Goal: Task Accomplishment & Management: Complete application form

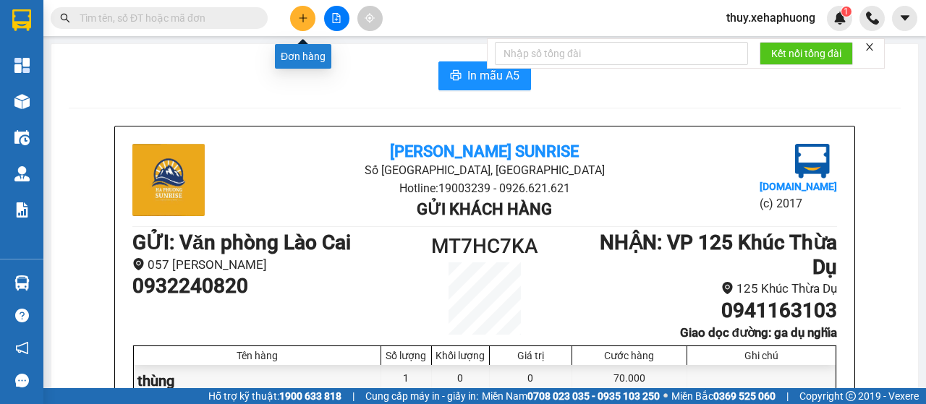
click at [307, 24] on button at bounding box center [302, 18] width 25 height 25
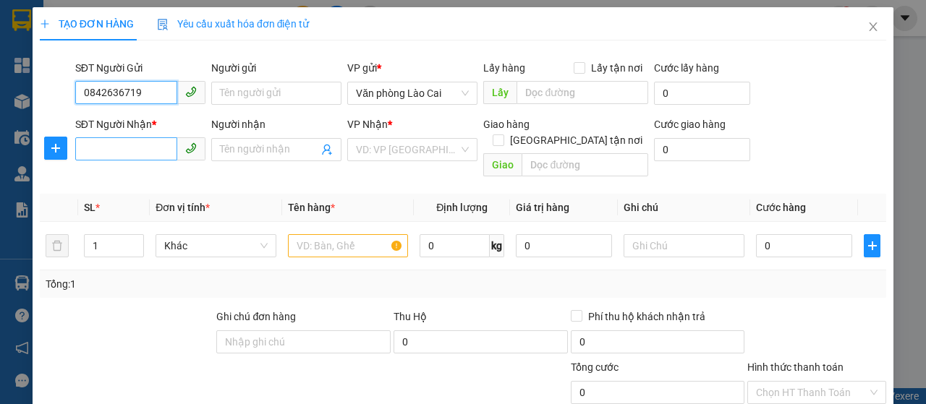
type input "0842636719"
click at [110, 146] on input "SĐT Người Nhận *" at bounding box center [126, 148] width 102 height 23
type input "0859502909"
click at [274, 135] on div "Người nhận" at bounding box center [276, 127] width 130 height 22
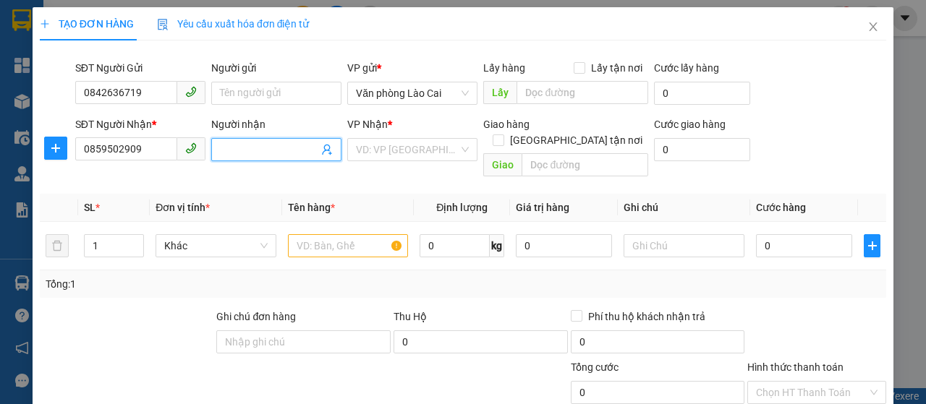
click at [263, 158] on span at bounding box center [276, 149] width 130 height 23
click at [263, 151] on input "Người nhận" at bounding box center [269, 150] width 98 height 16
type input "xuân diệu"
click at [359, 148] on input "search" at bounding box center [407, 150] width 103 height 22
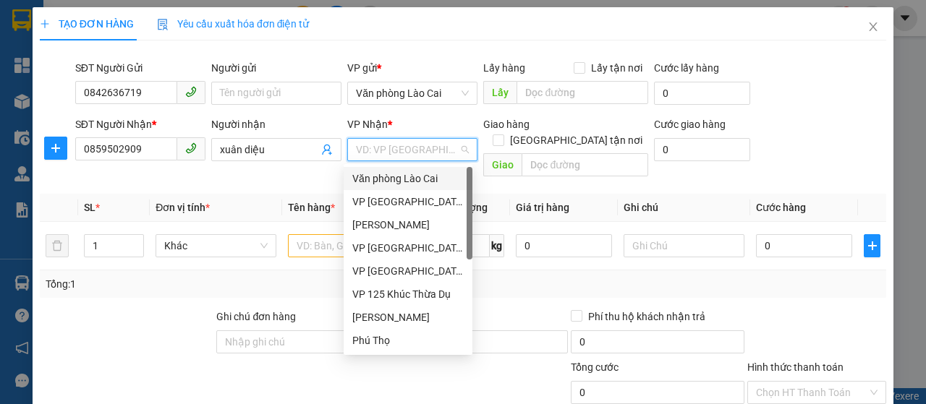
click at [403, 205] on div "VP [GEOGRAPHIC_DATA]" at bounding box center [407, 202] width 111 height 16
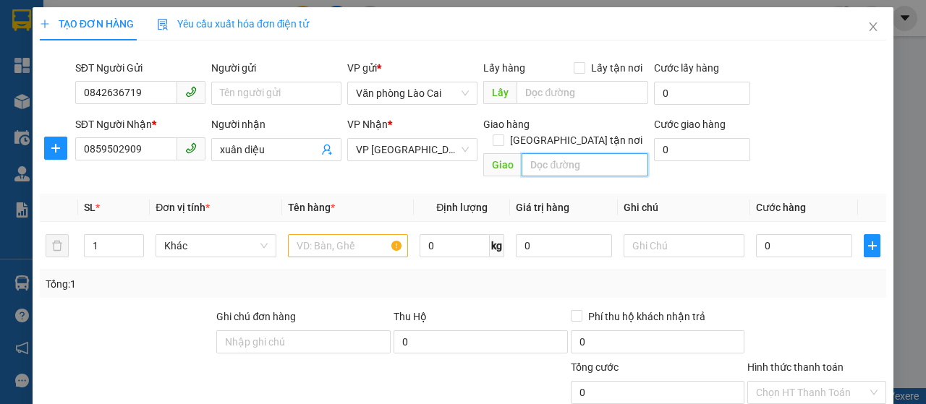
click at [525, 153] on input "text" at bounding box center [585, 164] width 126 height 23
type input "thượng lý"
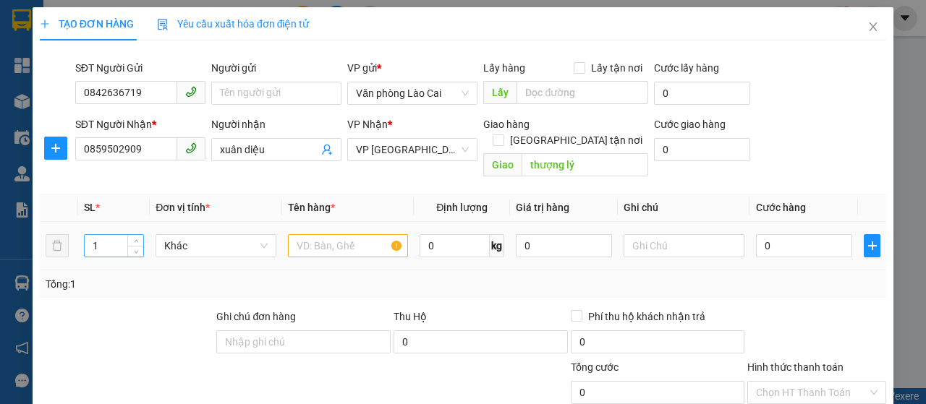
click at [93, 235] on input "1" at bounding box center [114, 246] width 59 height 22
drag, startPoint x: 93, startPoint y: 229, endPoint x: 113, endPoint y: 228, distance: 19.6
click at [113, 235] on input "1" at bounding box center [114, 246] width 59 height 22
type input "2"
click at [321, 234] on input "text" at bounding box center [348, 245] width 121 height 23
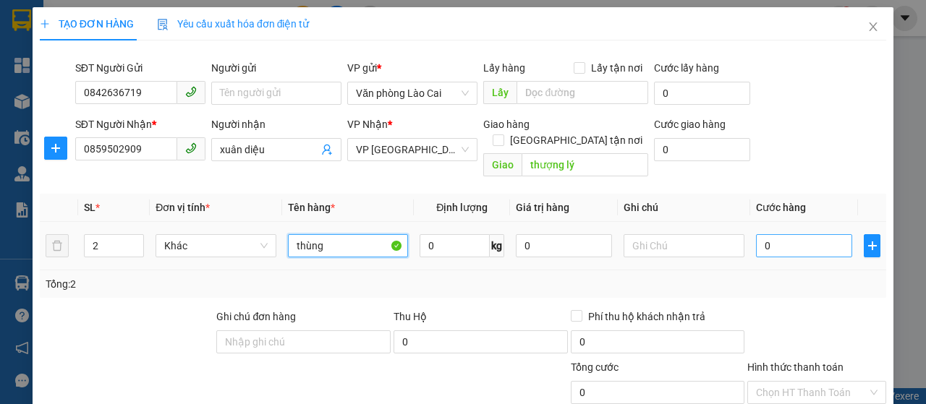
type input "thùng"
click at [800, 234] on input "0" at bounding box center [804, 245] width 96 height 23
type input "1"
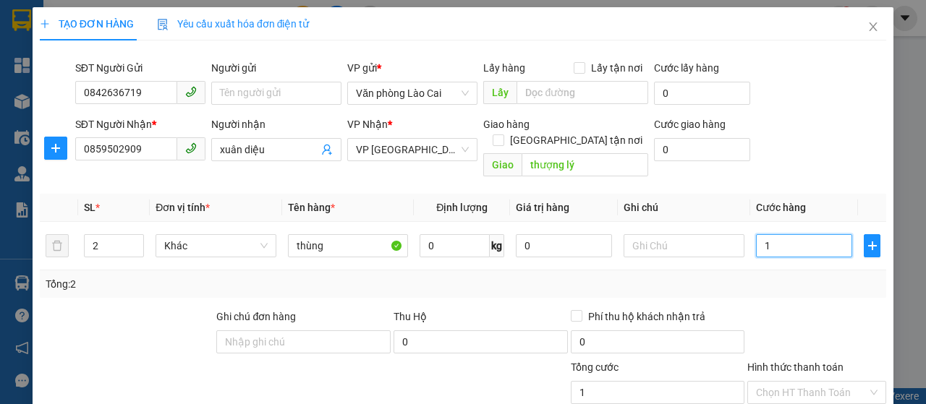
type input "12"
type input "120"
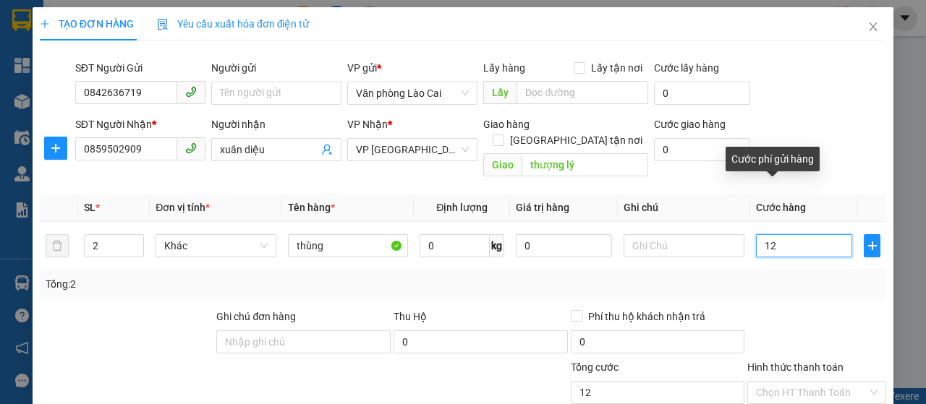
type input "120"
type input "1.200"
type input "12.000"
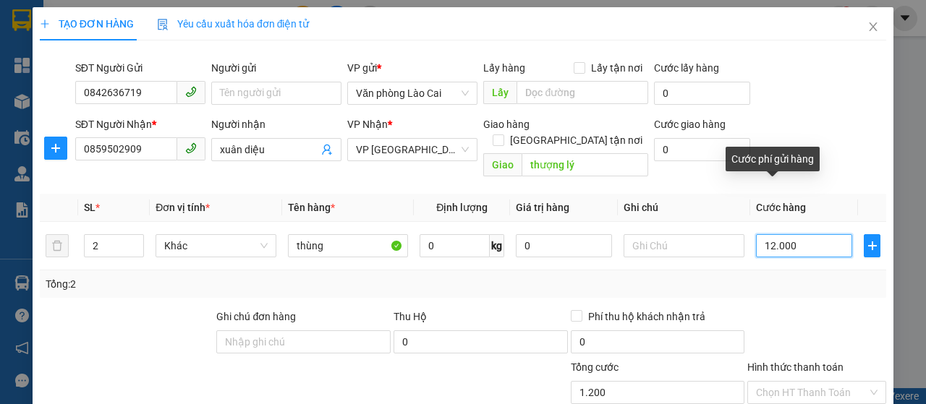
type input "12.000"
type input "120.000"
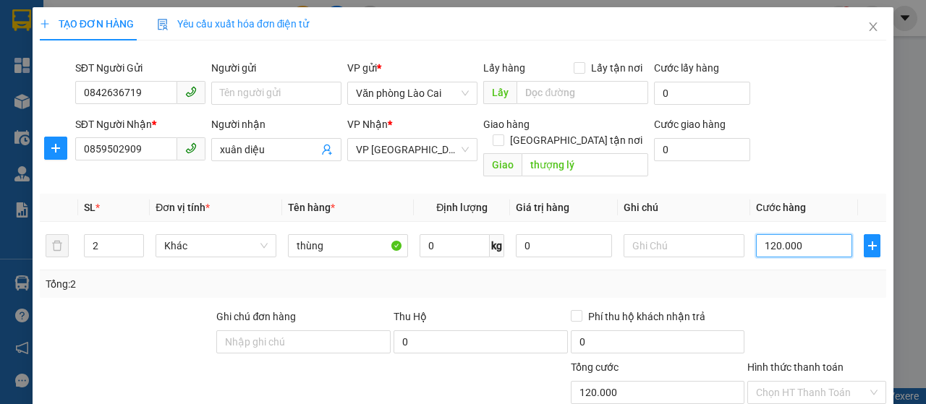
type input "120.000"
click at [760, 276] on div "Tổng: 2" at bounding box center [463, 284] width 846 height 27
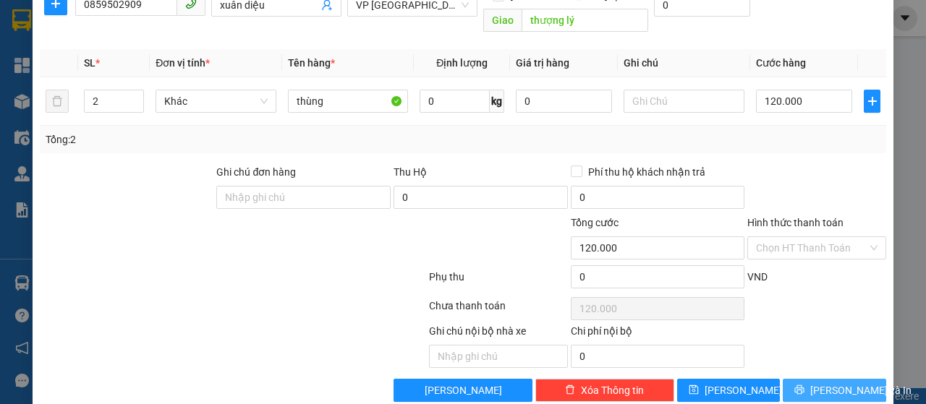
click at [807, 379] on button "[PERSON_NAME] và In" at bounding box center [834, 390] width 103 height 23
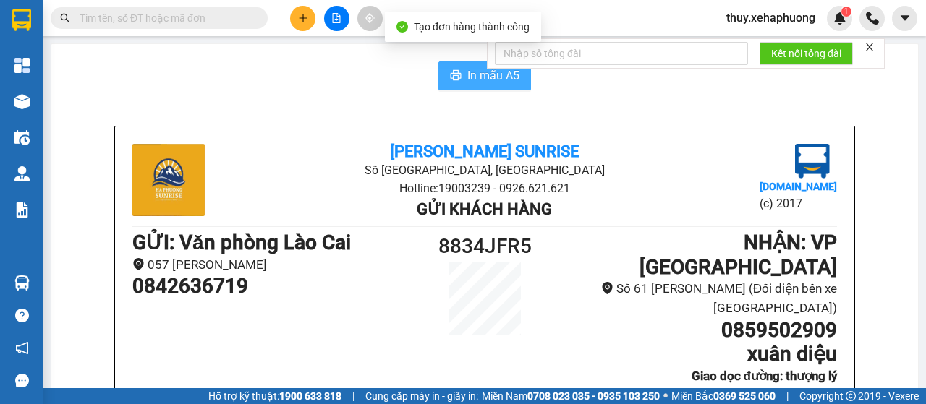
click at [451, 84] on button "In mẫu A5" at bounding box center [484, 75] width 93 height 29
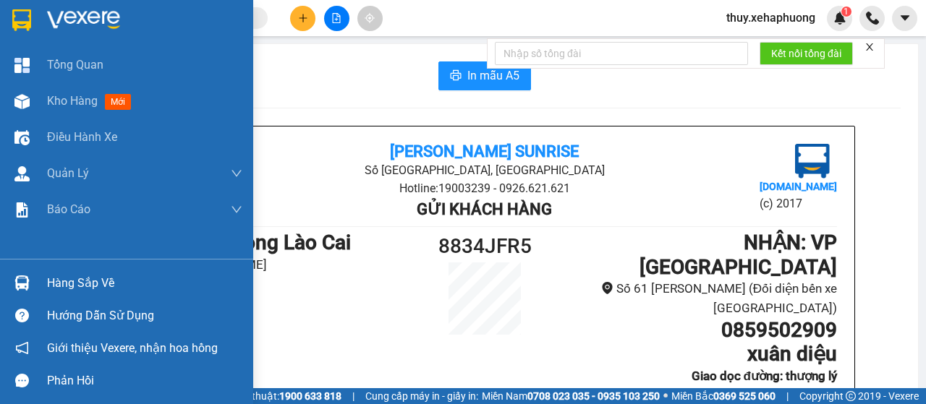
click at [23, 11] on img at bounding box center [21, 20] width 19 height 22
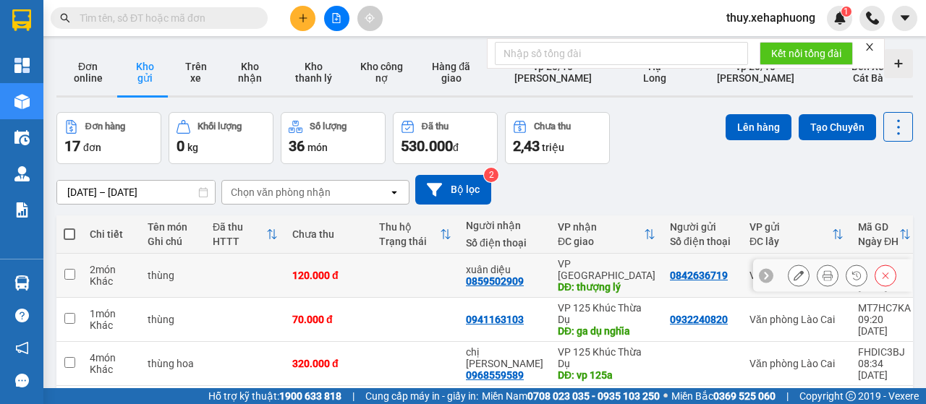
click at [789, 265] on button at bounding box center [799, 275] width 20 height 25
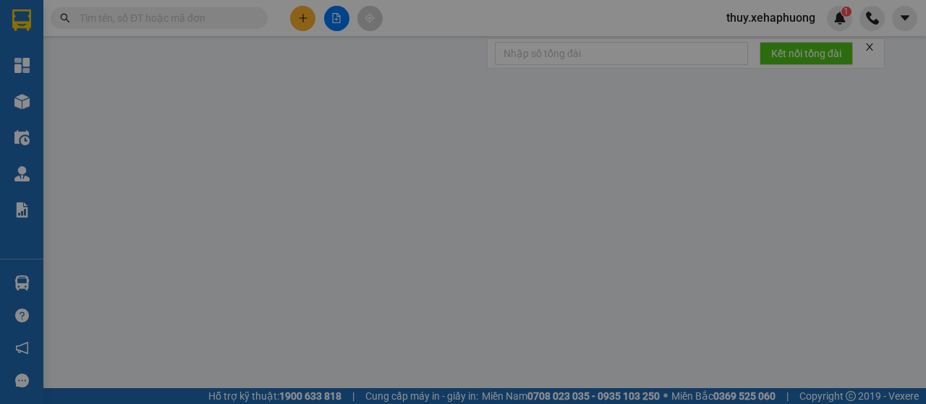
type input "0842636719"
type input "0859502909"
type input "xuân diệu"
type input "thượng lý"
type input "0"
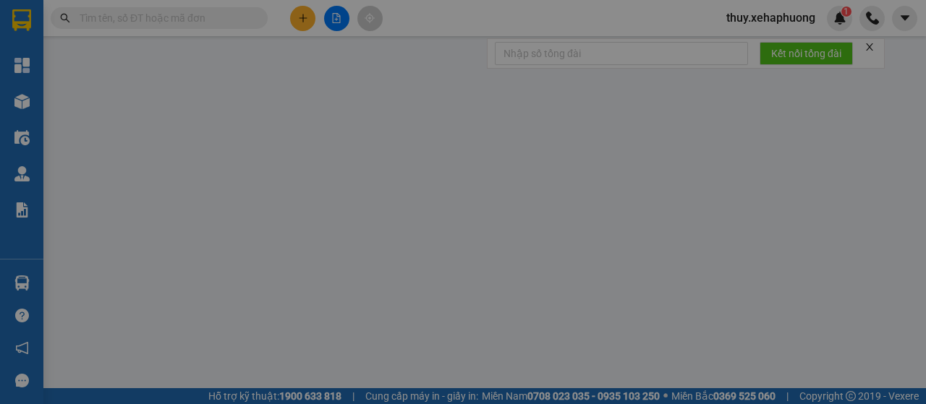
type input "120.000"
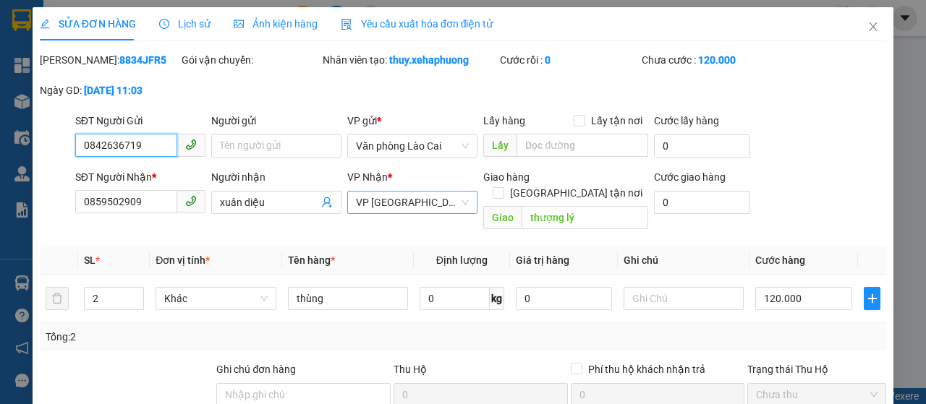
click at [395, 213] on span "VP [GEOGRAPHIC_DATA]" at bounding box center [412, 203] width 113 height 22
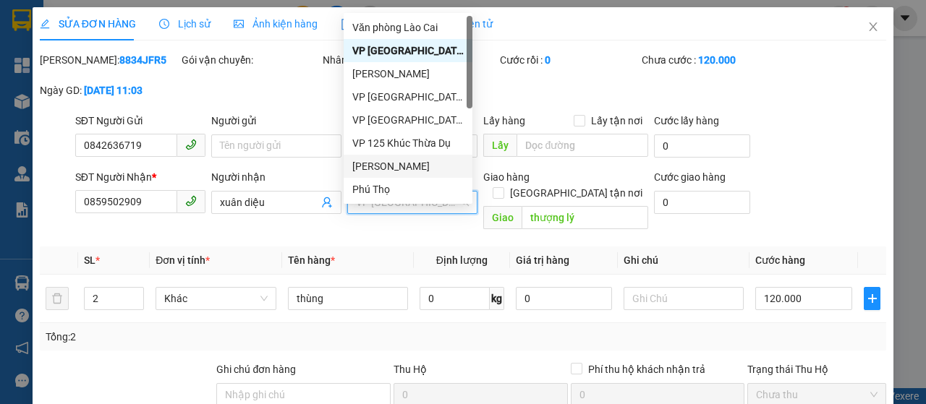
click at [391, 164] on div "[PERSON_NAME]" at bounding box center [407, 166] width 111 height 16
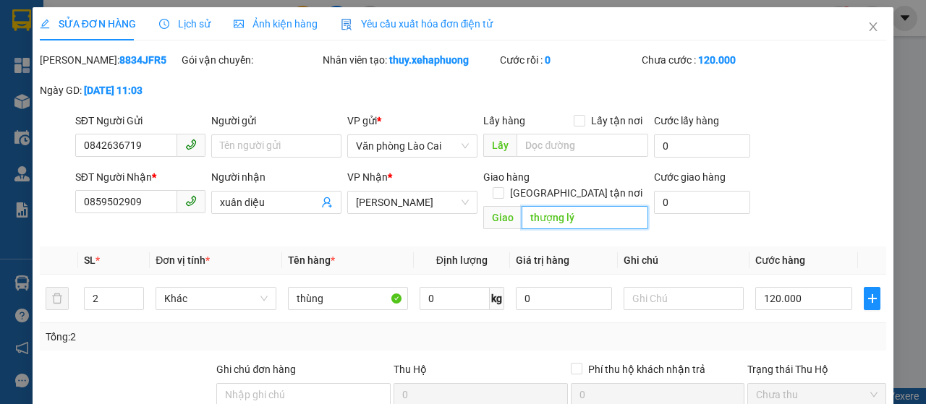
click at [573, 214] on input "thượng lý" at bounding box center [585, 217] width 126 height 23
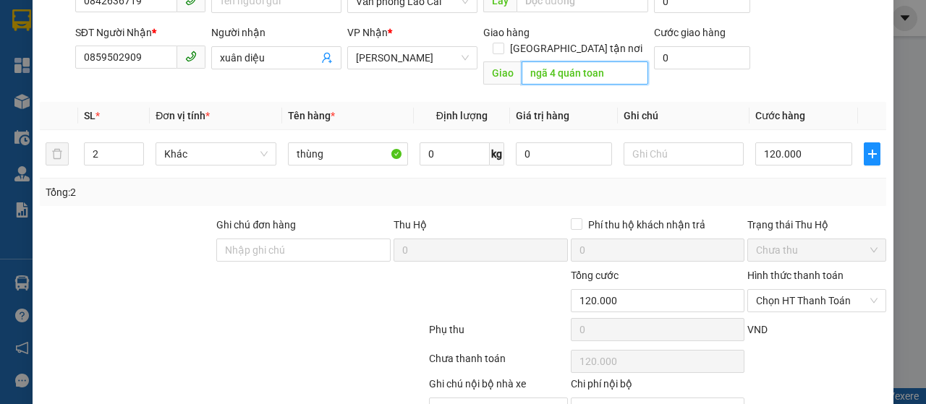
scroll to position [222, 0]
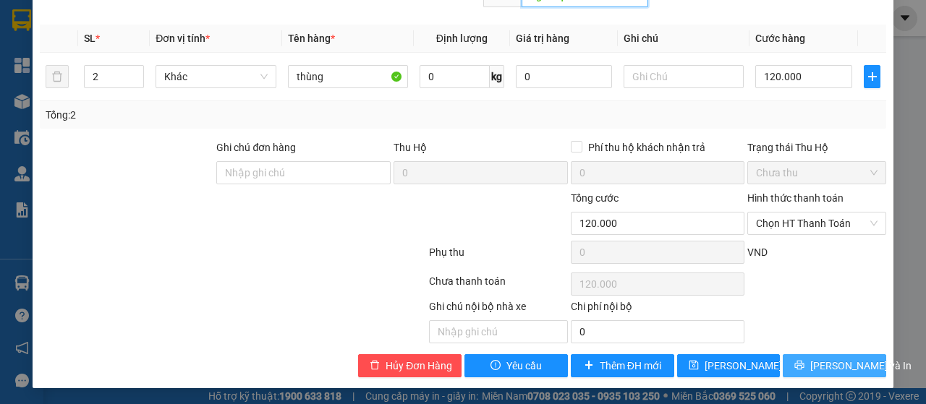
type input "ngã 4 quán toan"
click at [796, 363] on button "[PERSON_NAME] và In" at bounding box center [834, 365] width 103 height 23
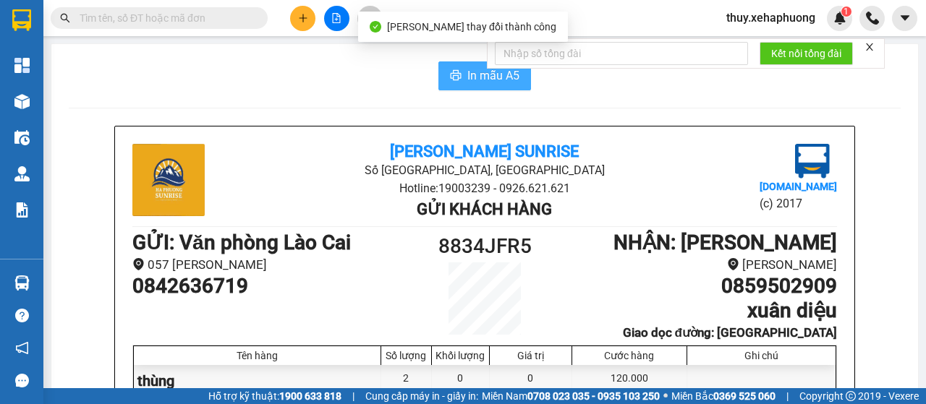
click at [451, 83] on button "In mẫu A5" at bounding box center [484, 75] width 93 height 29
